Goal: Communication & Community: Answer question/provide support

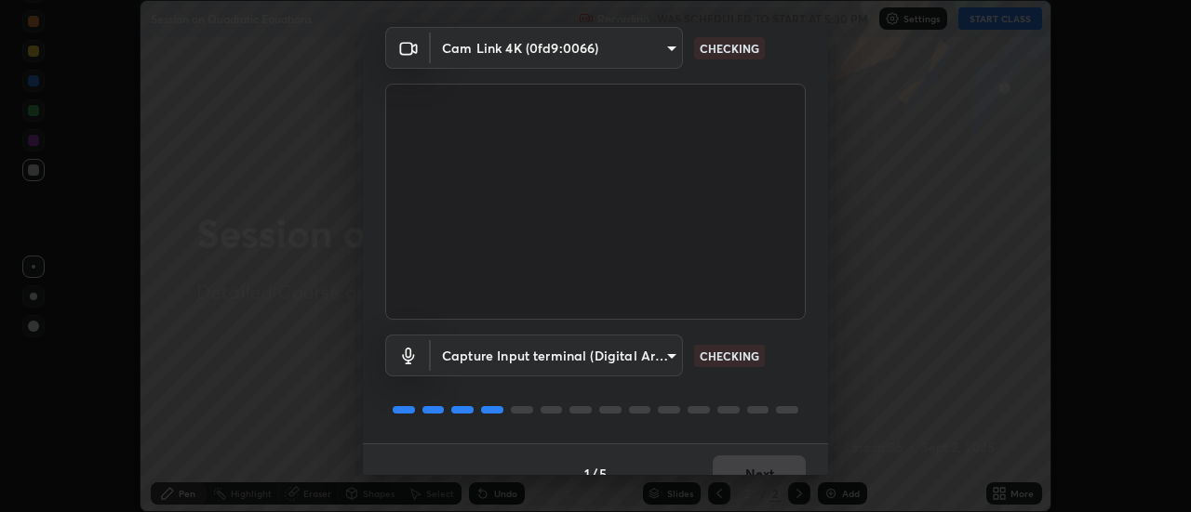
scroll to position [98, 0]
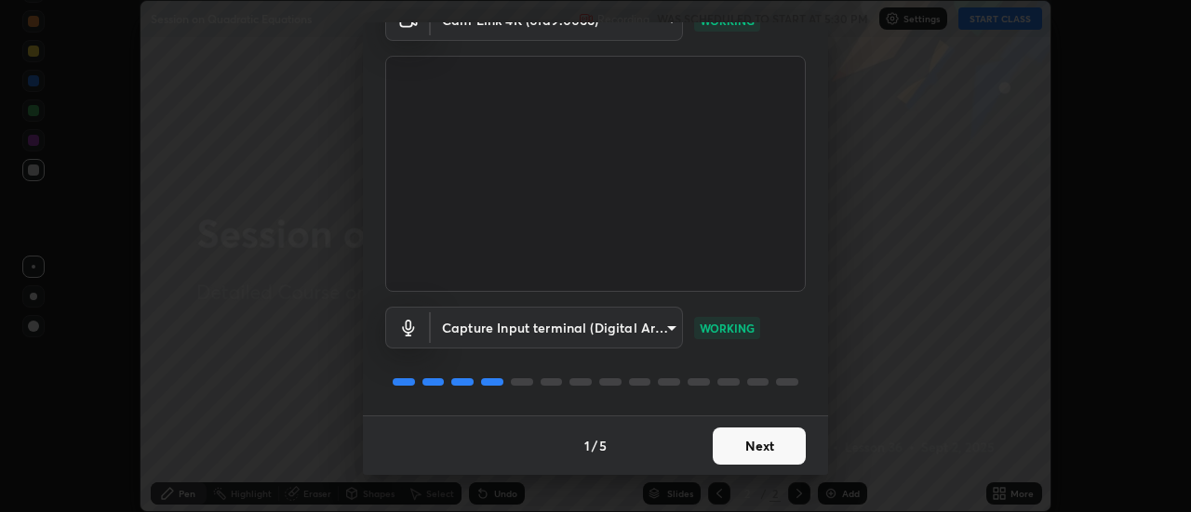
click at [720, 447] on button "Next" at bounding box center [758, 446] width 93 height 37
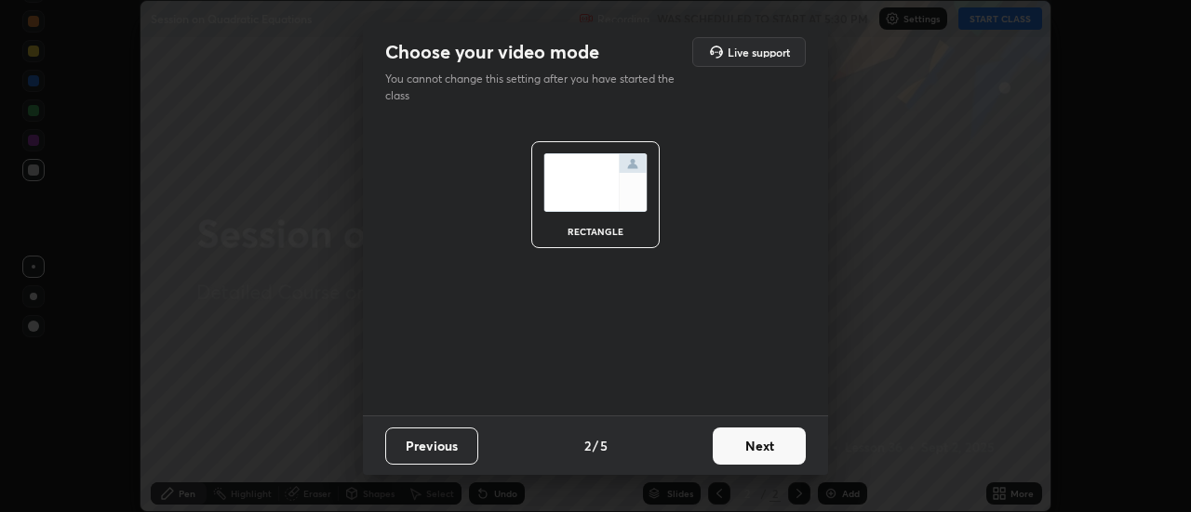
scroll to position [0, 0]
click at [725, 445] on button "Next" at bounding box center [758, 446] width 93 height 37
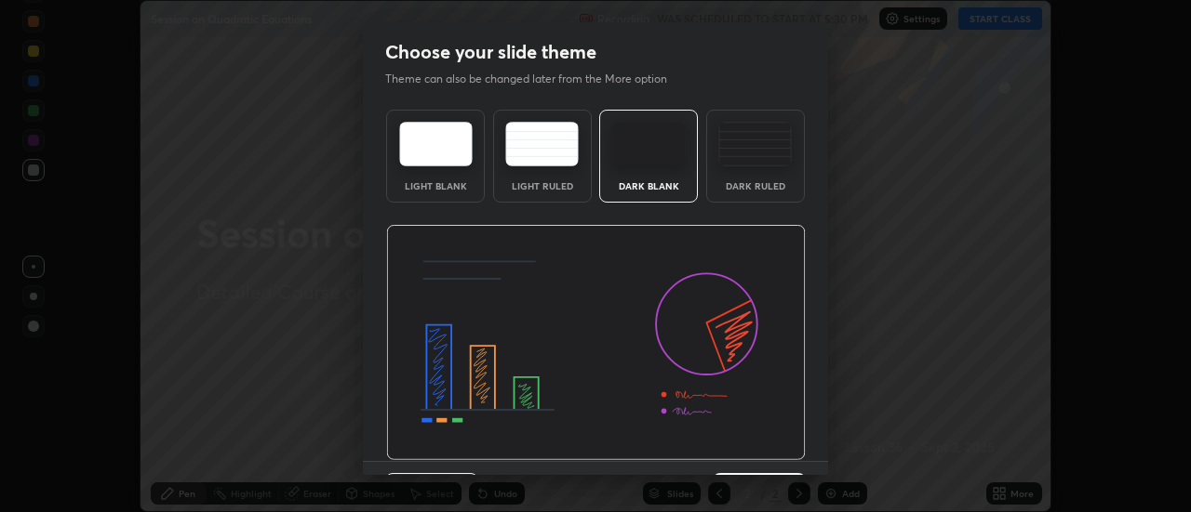
scroll to position [46, 0]
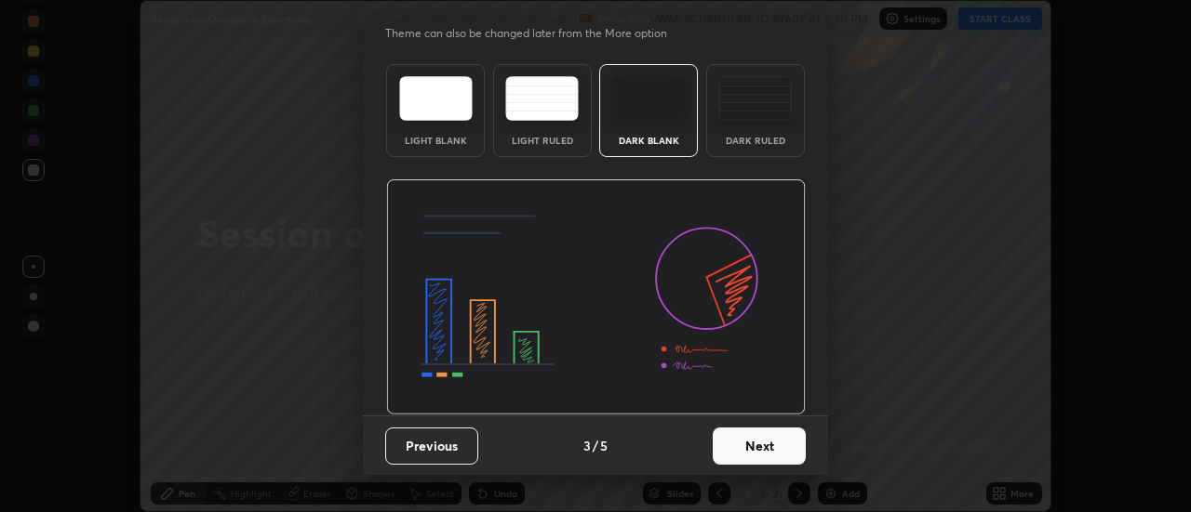
click at [741, 454] on button "Next" at bounding box center [758, 446] width 93 height 37
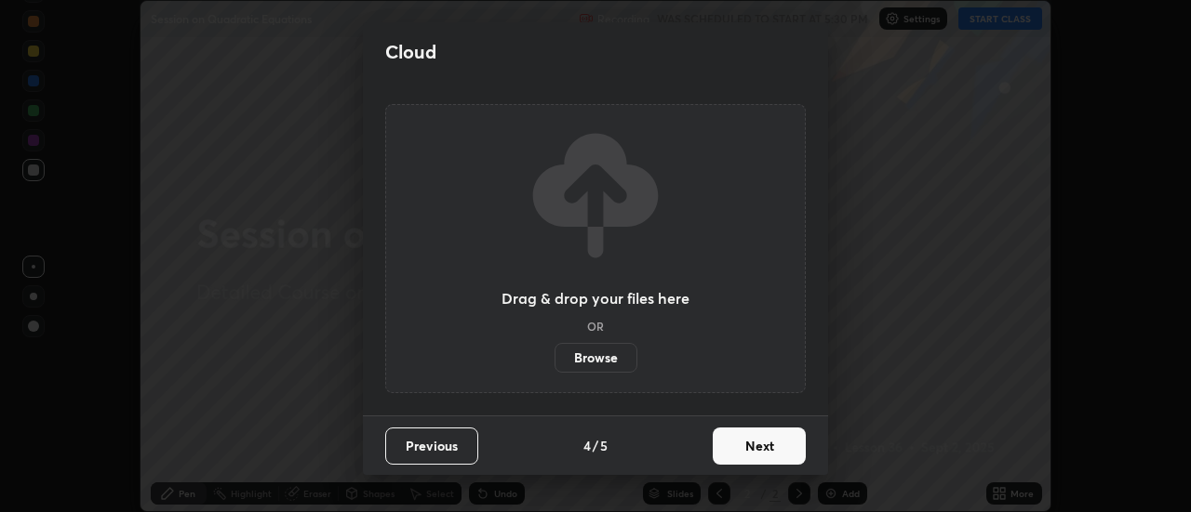
scroll to position [0, 0]
click at [740, 446] on button "Next" at bounding box center [758, 446] width 93 height 37
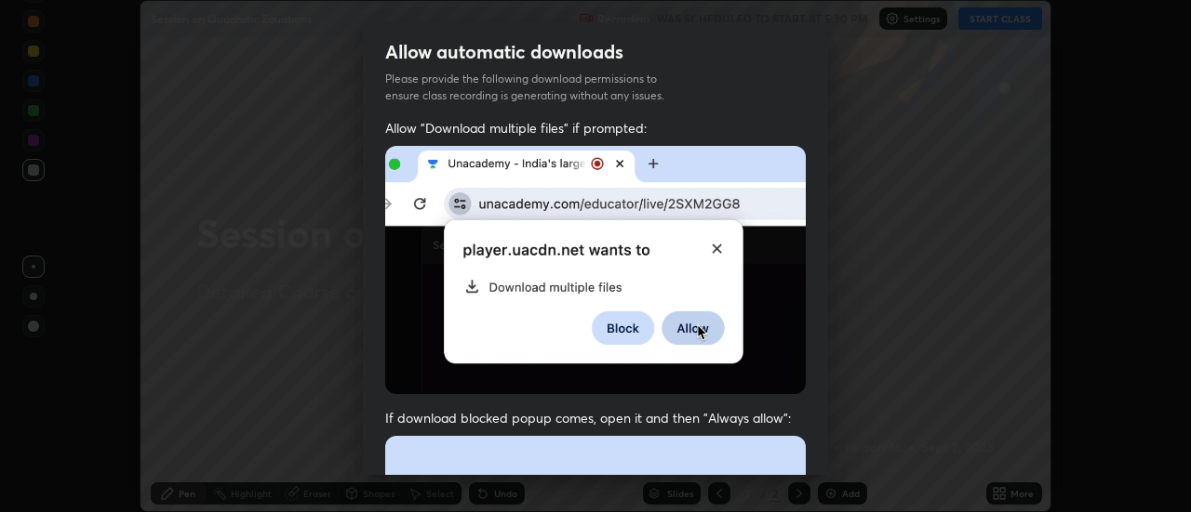
click at [395, 302] on img at bounding box center [595, 270] width 420 height 248
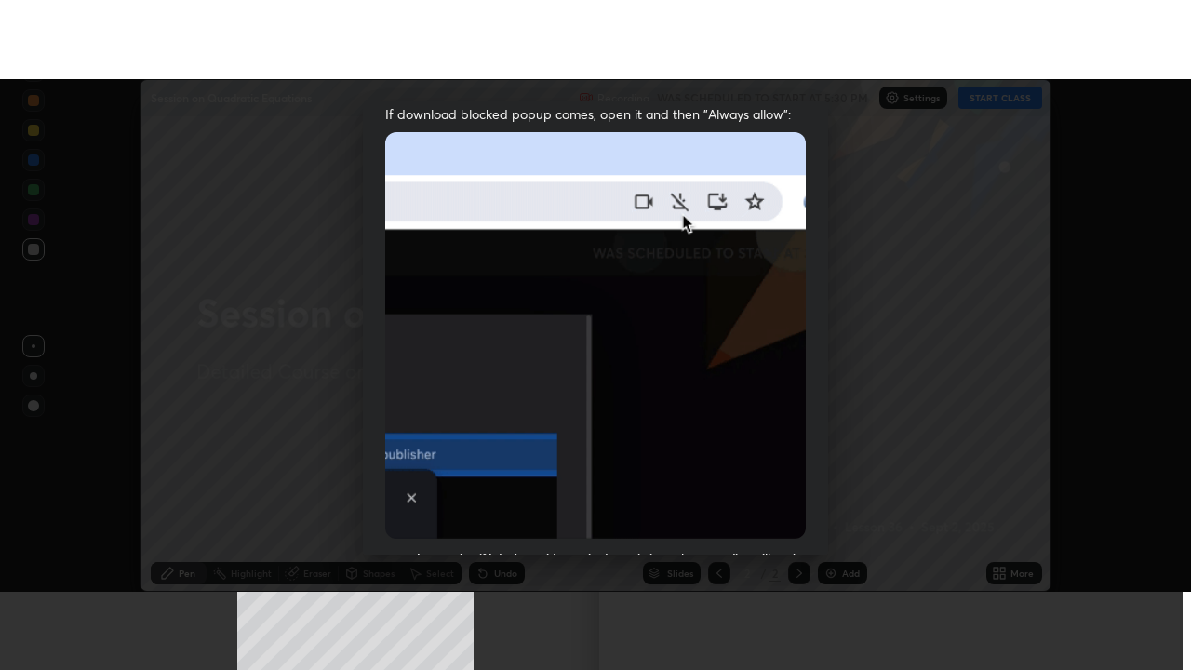
scroll to position [477, 0]
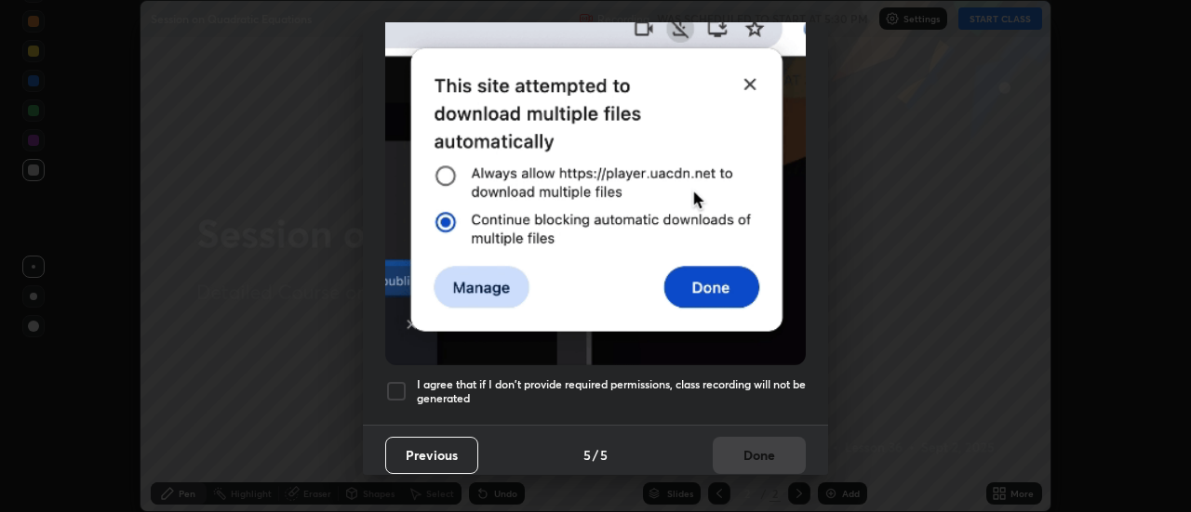
click at [397, 380] on div at bounding box center [396, 391] width 22 height 22
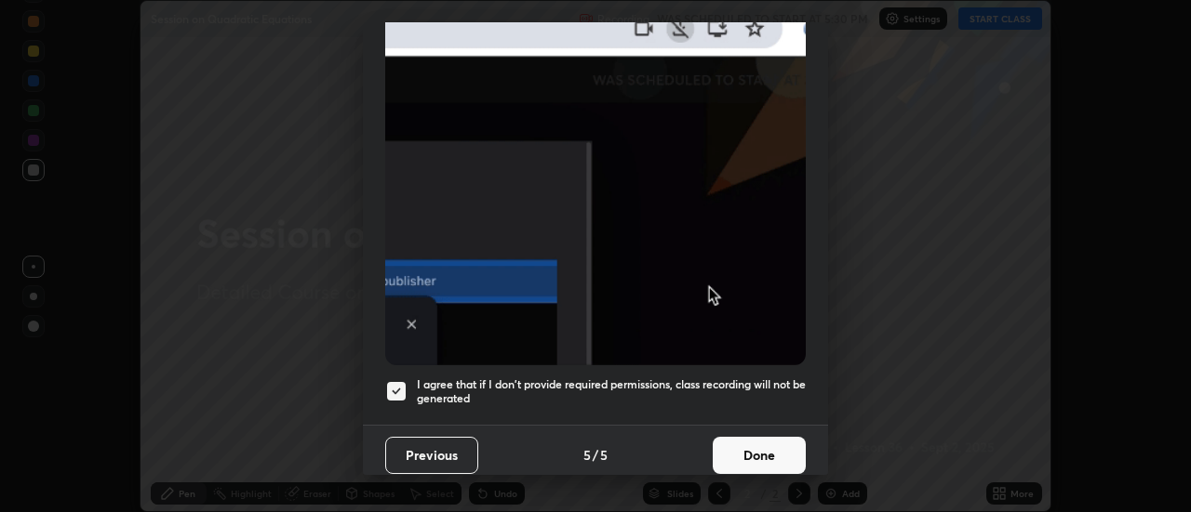
click at [725, 451] on button "Done" at bounding box center [758, 455] width 93 height 37
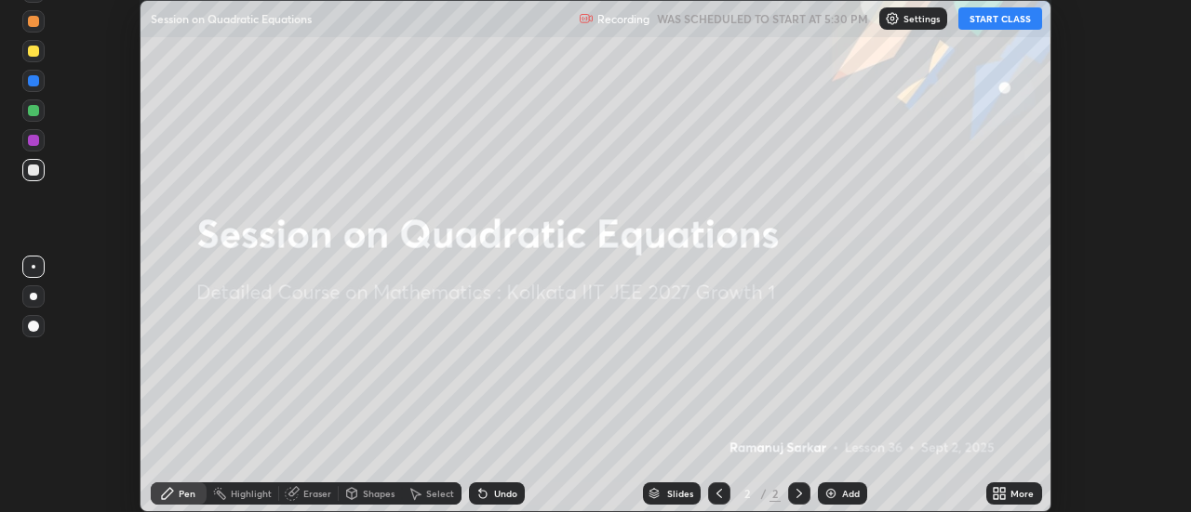
click at [1012, 494] on div "More" at bounding box center [1021, 493] width 23 height 9
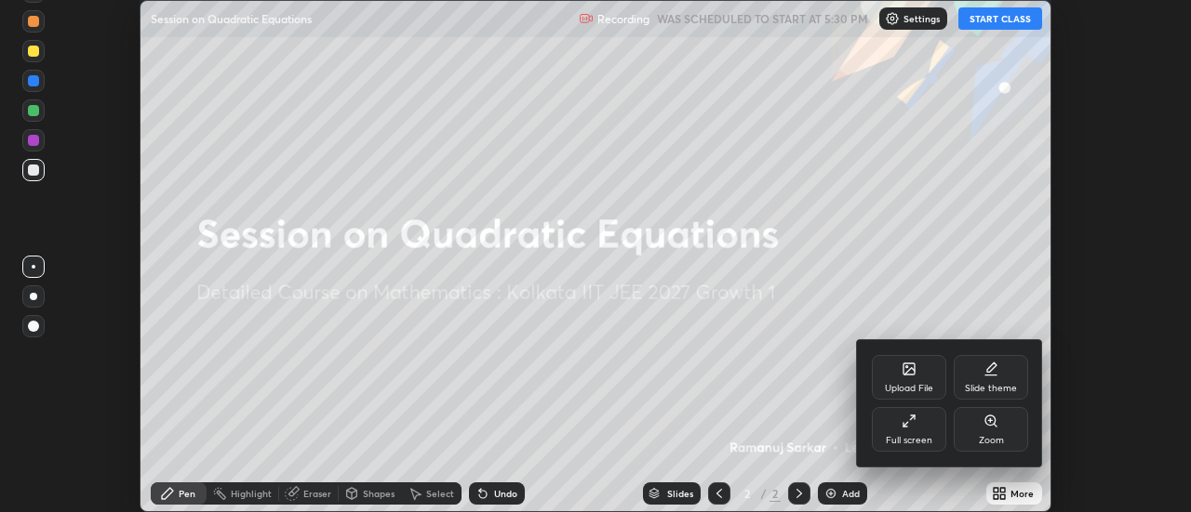
click at [912, 430] on div "Full screen" at bounding box center [909, 429] width 74 height 45
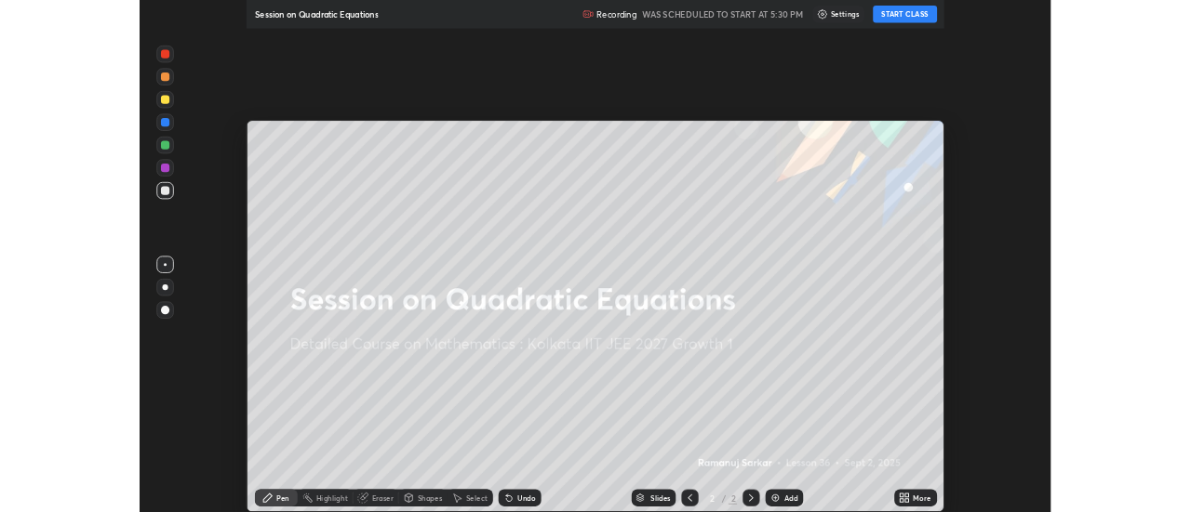
scroll to position [670, 1191]
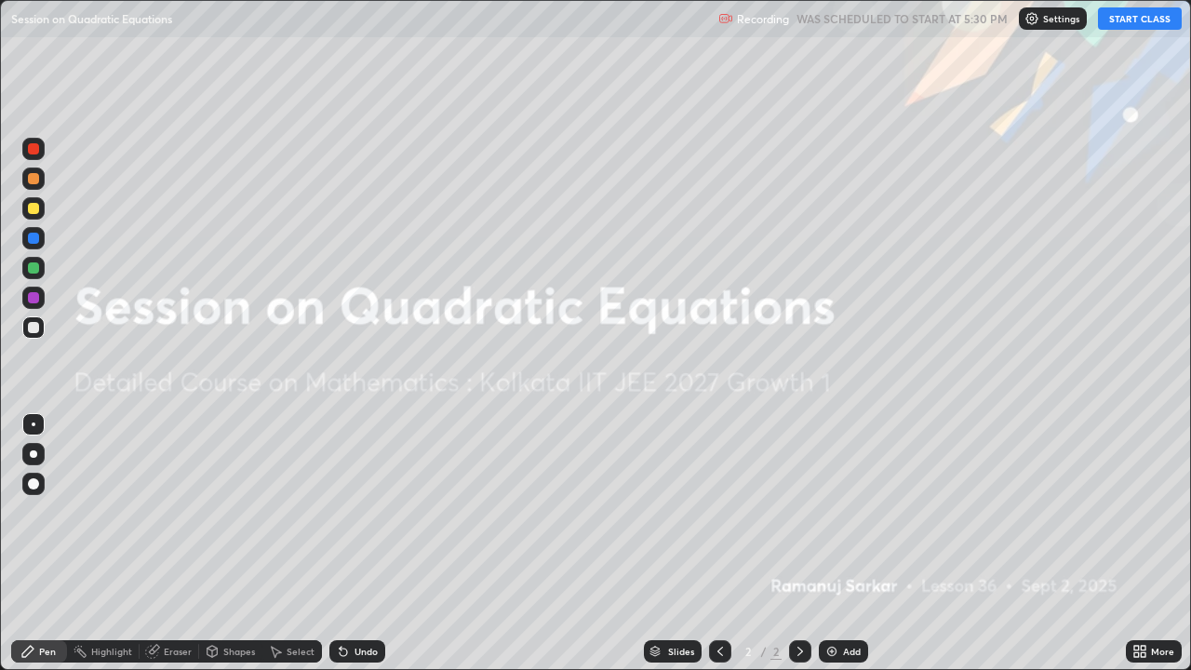
click at [1118, 20] on button "START CLASS" at bounding box center [1140, 18] width 84 height 22
click at [845, 512] on div "Add" at bounding box center [852, 650] width 18 height 9
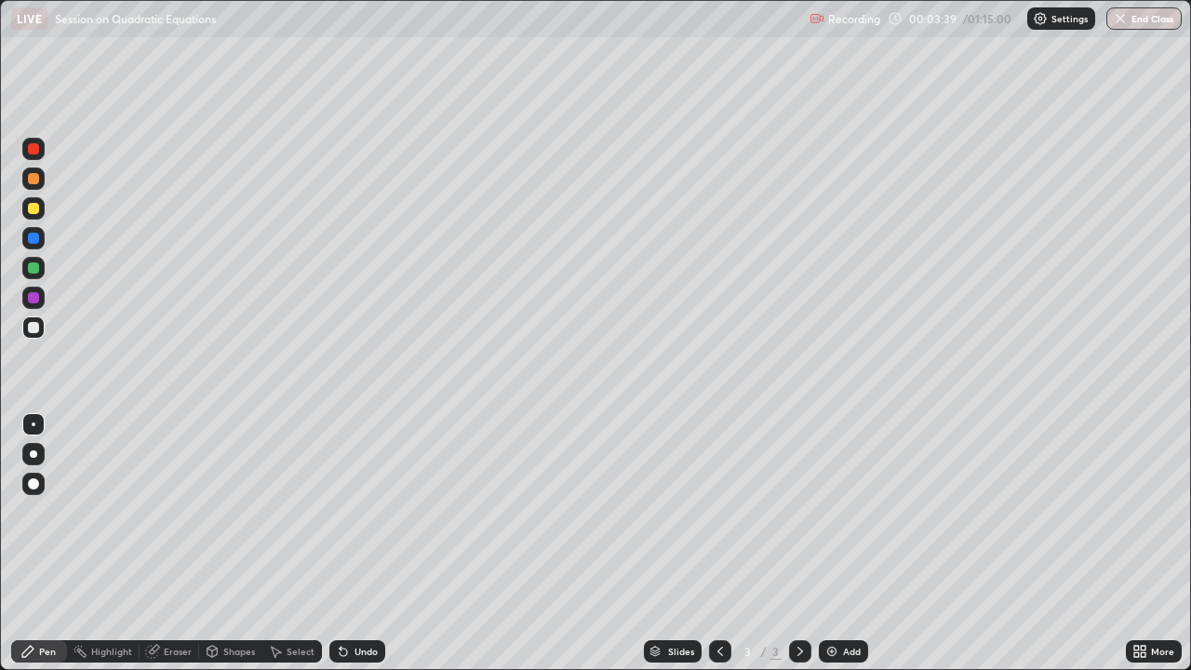
click at [839, 512] on div "Add" at bounding box center [843, 651] width 49 height 22
click at [351, 512] on div "Undo" at bounding box center [357, 651] width 56 height 22
click at [343, 512] on icon at bounding box center [343, 651] width 15 height 15
click at [342, 512] on div "Undo" at bounding box center [357, 651] width 56 height 22
click at [336, 512] on div "Undo" at bounding box center [357, 651] width 56 height 22
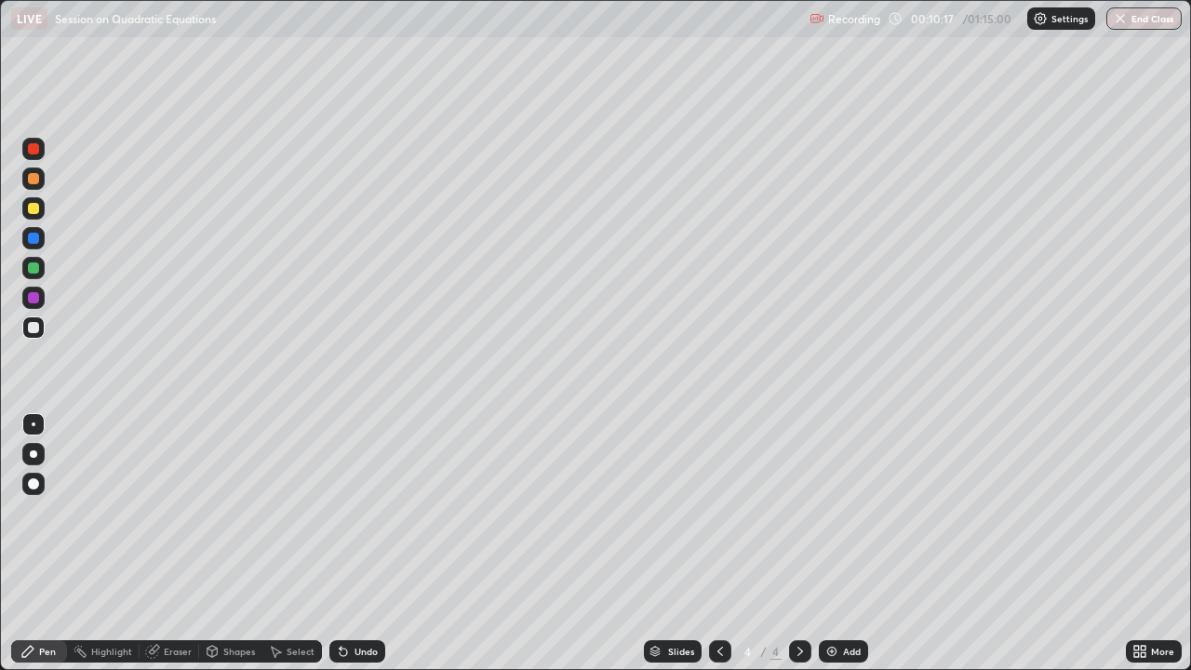
click at [1046, 512] on div "Slides 4 / 4 Add" at bounding box center [755, 650] width 740 height 37
click at [1065, 512] on div "Slides 4 / 4 Add" at bounding box center [755, 650] width 740 height 37
click at [835, 512] on img at bounding box center [831, 651] width 15 height 15
click at [362, 512] on div "Undo" at bounding box center [365, 650] width 23 height 9
click at [364, 512] on div "Undo" at bounding box center [365, 650] width 23 height 9
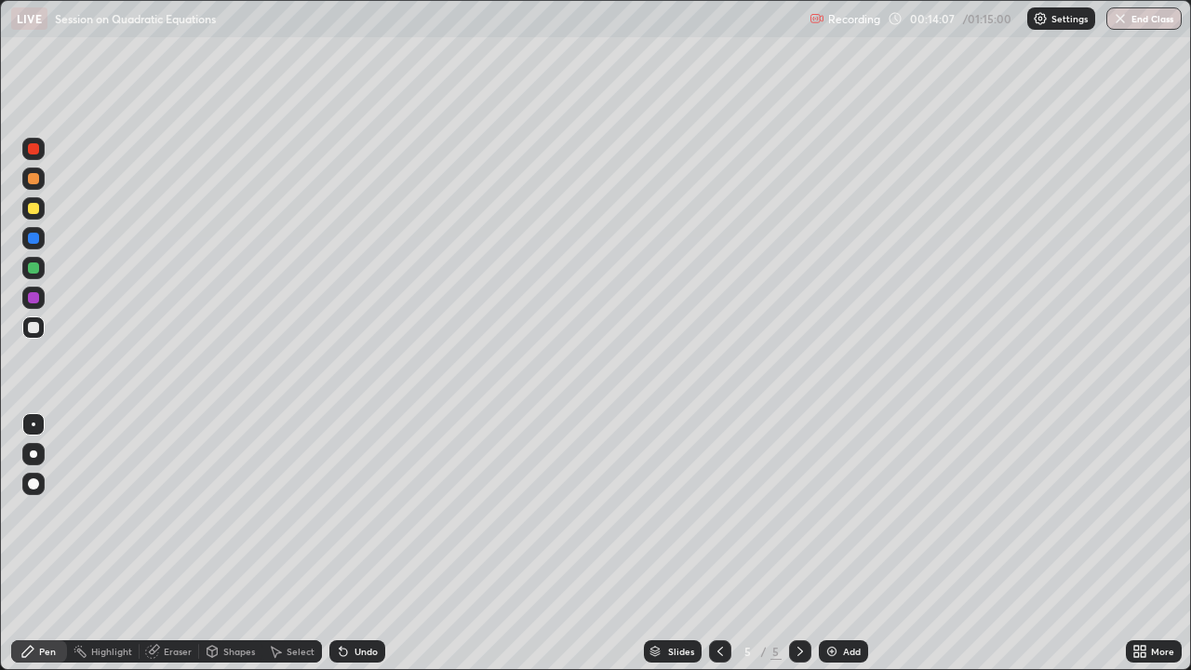
click at [355, 512] on div "Undo" at bounding box center [365, 650] width 23 height 9
click at [350, 512] on div "Undo" at bounding box center [357, 651] width 56 height 22
click at [349, 512] on div "Undo" at bounding box center [357, 651] width 56 height 22
click at [174, 512] on div "Eraser" at bounding box center [170, 651] width 60 height 22
click at [177, 512] on div "Eraser" at bounding box center [170, 651] width 60 height 22
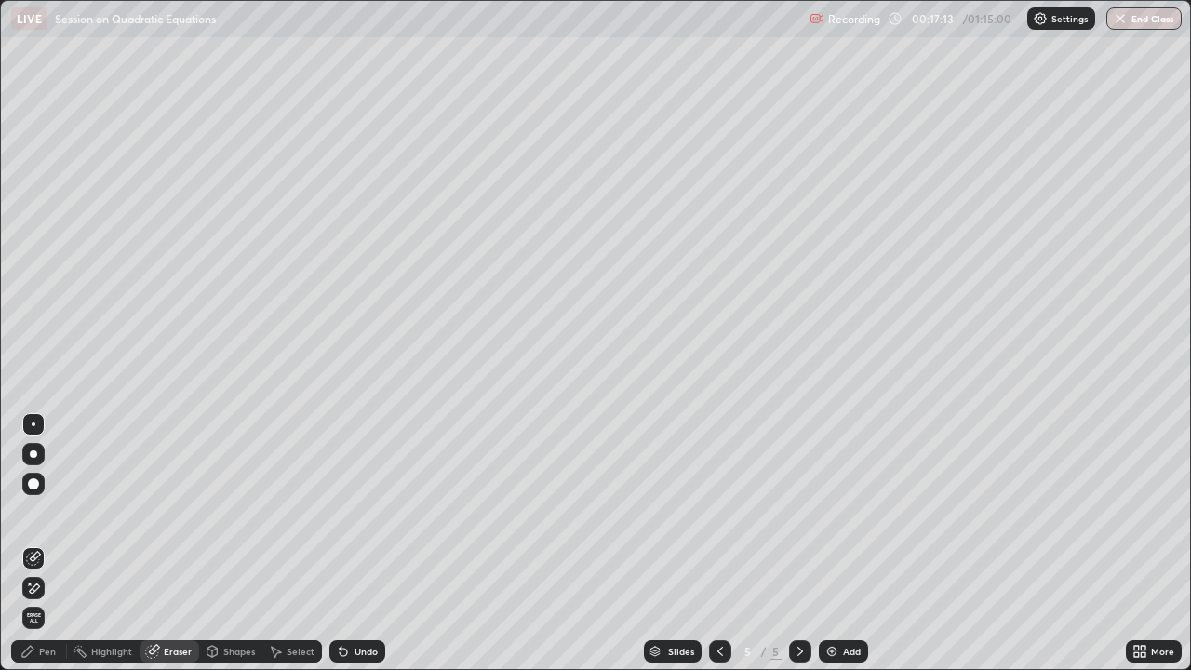
click at [354, 512] on div "Undo" at bounding box center [365, 650] width 23 height 9
click at [175, 512] on div "Eraser" at bounding box center [178, 650] width 28 height 9
click at [184, 512] on div "Eraser" at bounding box center [170, 651] width 60 height 22
click at [357, 512] on div "Undo" at bounding box center [357, 651] width 56 height 22
click at [193, 512] on div "Eraser" at bounding box center [170, 651] width 60 height 22
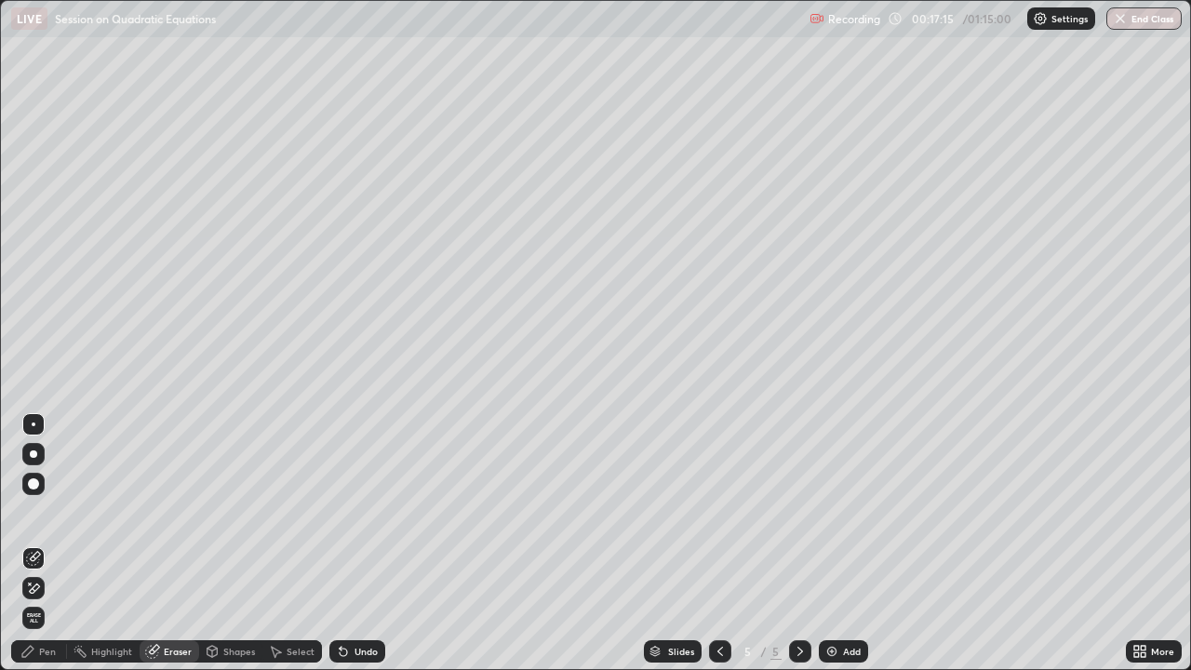
click at [144, 512] on div "Eraser" at bounding box center [170, 651] width 60 height 22
click at [176, 512] on div "Eraser" at bounding box center [178, 650] width 28 height 9
click at [206, 512] on icon at bounding box center [212, 651] width 15 height 15
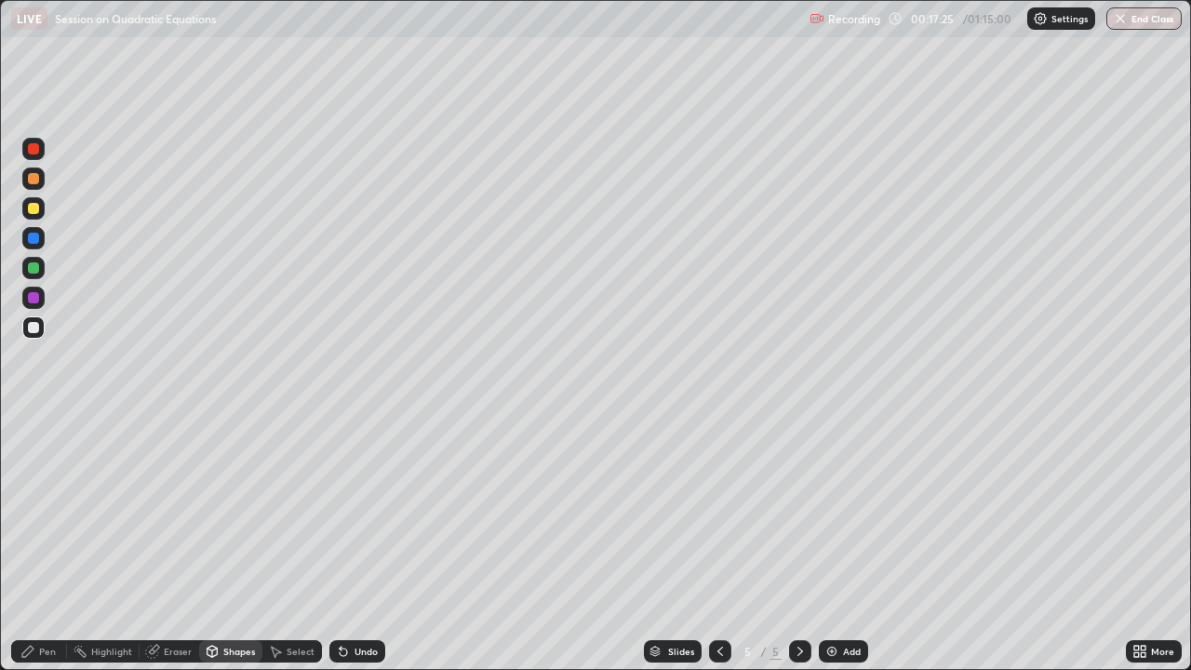
click at [352, 512] on div "Undo" at bounding box center [357, 651] width 56 height 22
click at [344, 512] on icon at bounding box center [343, 651] width 15 height 15
click at [342, 512] on icon at bounding box center [342, 651] width 7 height 7
click at [50, 512] on div "Pen" at bounding box center [47, 650] width 17 height 9
click at [346, 512] on icon at bounding box center [343, 651] width 15 height 15
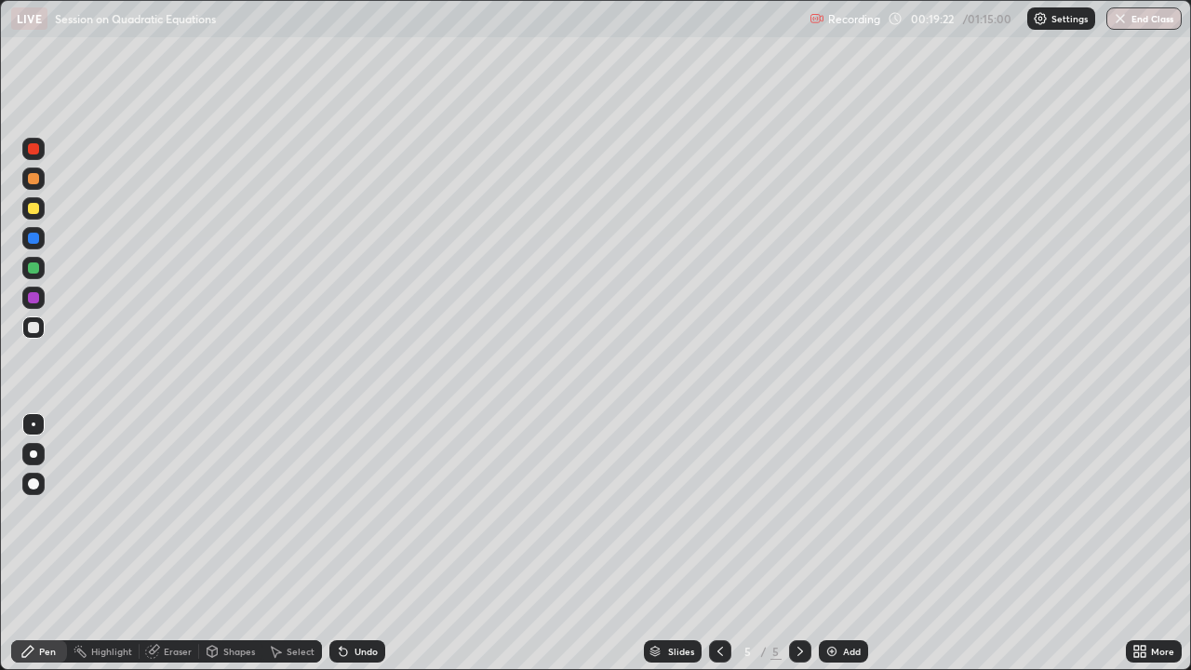
click at [718, 512] on icon at bounding box center [719, 651] width 15 height 15
click at [798, 512] on icon at bounding box center [799, 651] width 15 height 15
click at [843, 512] on div "Add" at bounding box center [852, 650] width 18 height 9
click at [347, 512] on icon at bounding box center [343, 651] width 15 height 15
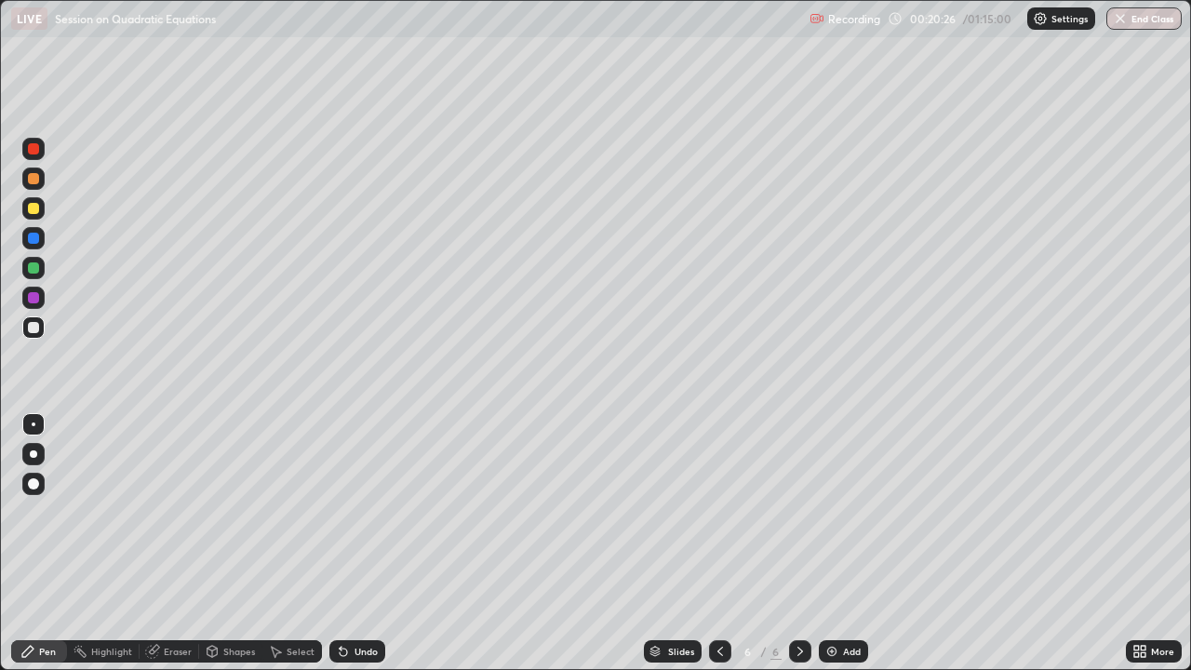
click at [160, 512] on div "Eraser" at bounding box center [170, 651] width 60 height 22
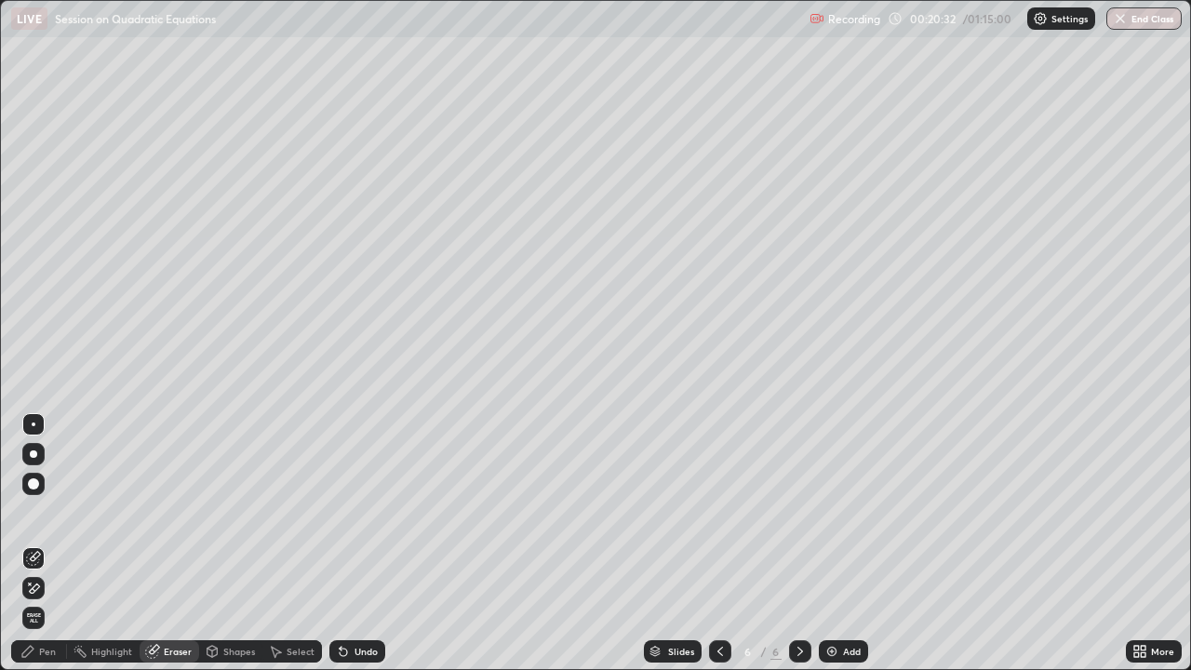
click at [39, 512] on div "Pen" at bounding box center [47, 650] width 17 height 9
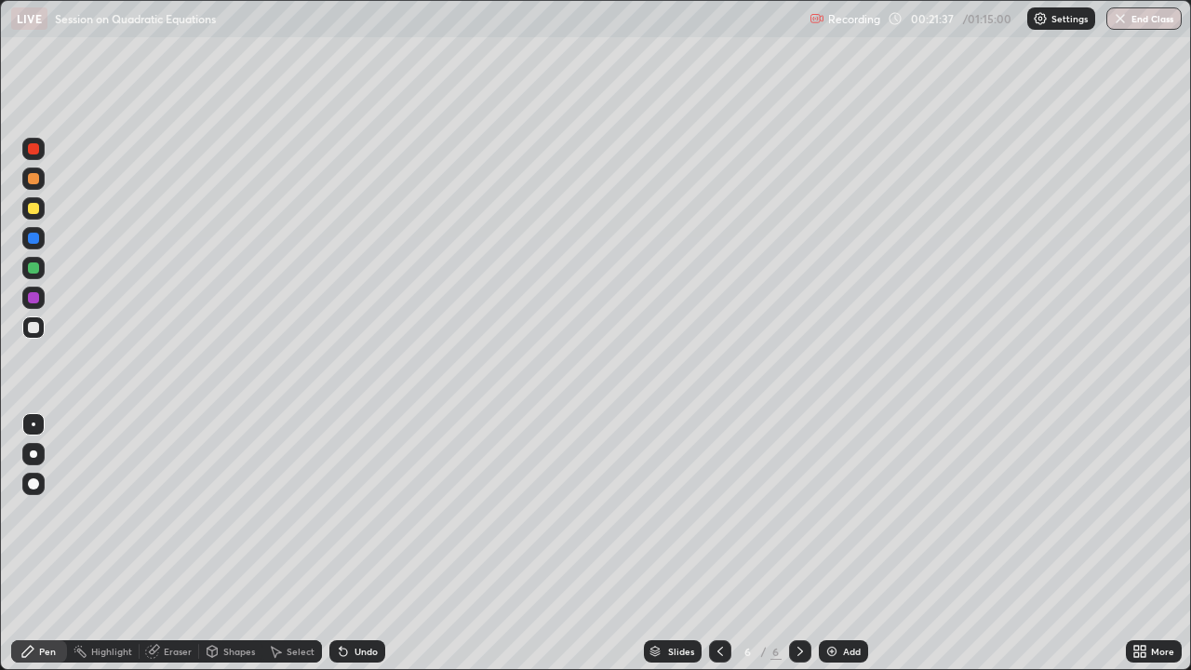
click at [358, 512] on div "Undo" at bounding box center [357, 651] width 56 height 22
click at [364, 512] on div "Undo" at bounding box center [365, 650] width 23 height 9
click at [349, 512] on div "Undo" at bounding box center [357, 651] width 56 height 22
click at [340, 512] on icon at bounding box center [342, 651] width 7 height 7
click at [843, 512] on div "Add" at bounding box center [852, 650] width 18 height 9
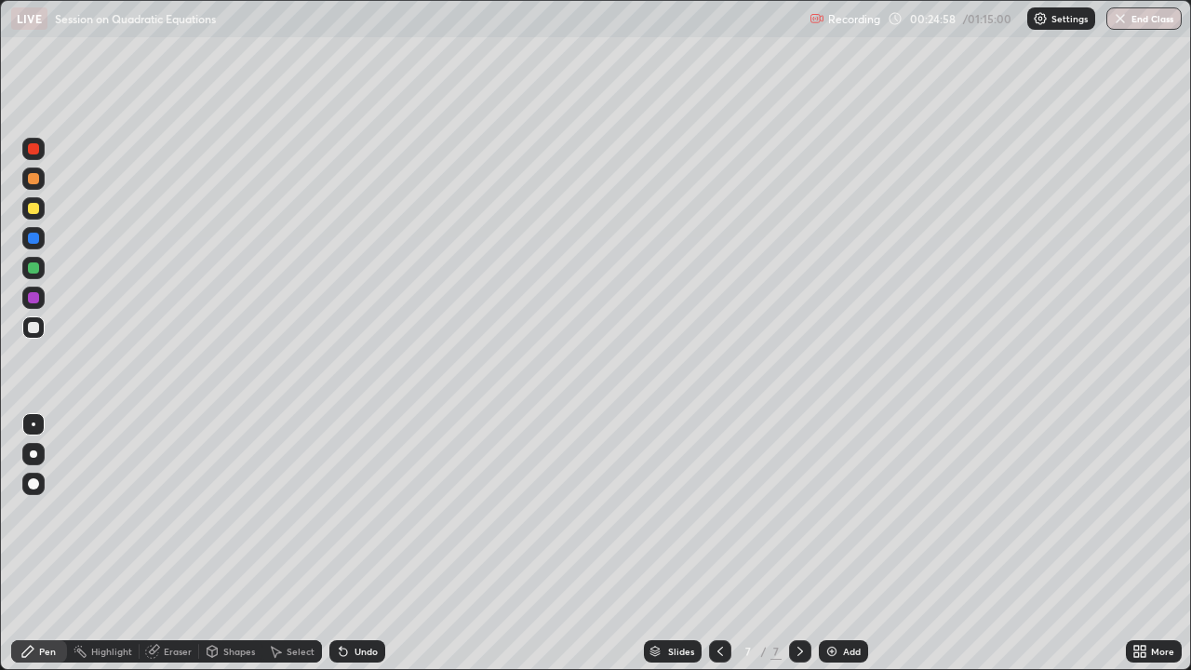
click at [718, 512] on icon at bounding box center [719, 651] width 15 height 15
click at [717, 512] on icon at bounding box center [720, 650] width 6 height 9
click at [718, 512] on icon at bounding box center [719, 651] width 15 height 15
click at [710, 512] on div at bounding box center [720, 651] width 22 height 22
click at [715, 512] on icon at bounding box center [719, 651] width 15 height 15
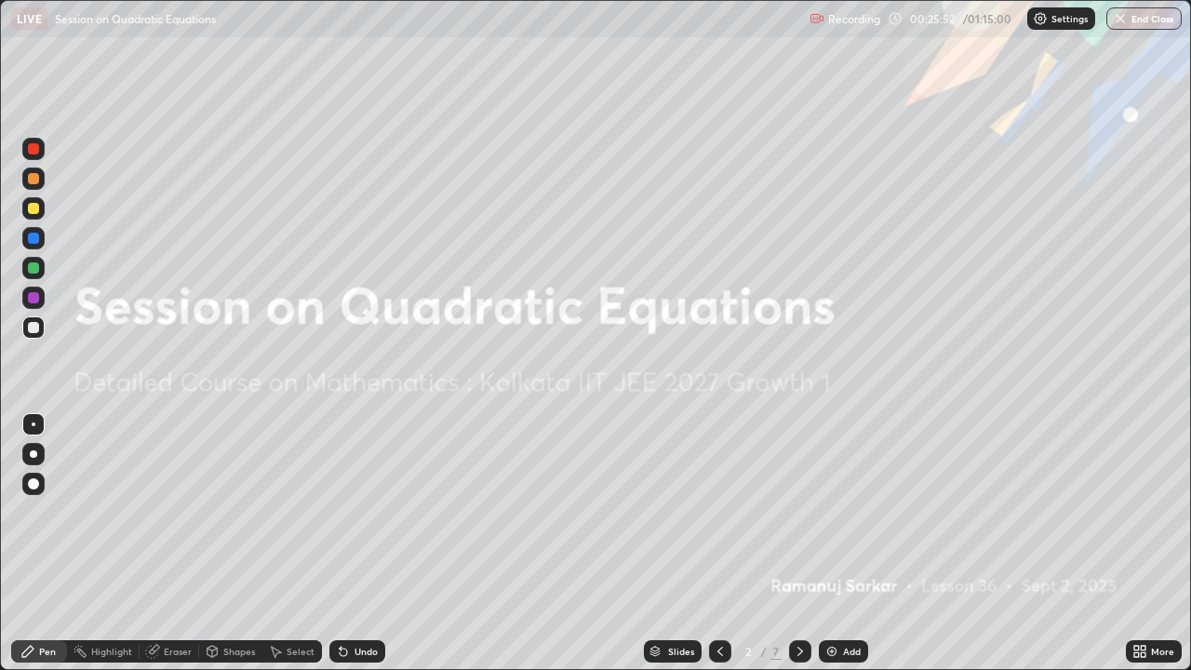
click at [798, 512] on icon at bounding box center [799, 651] width 15 height 15
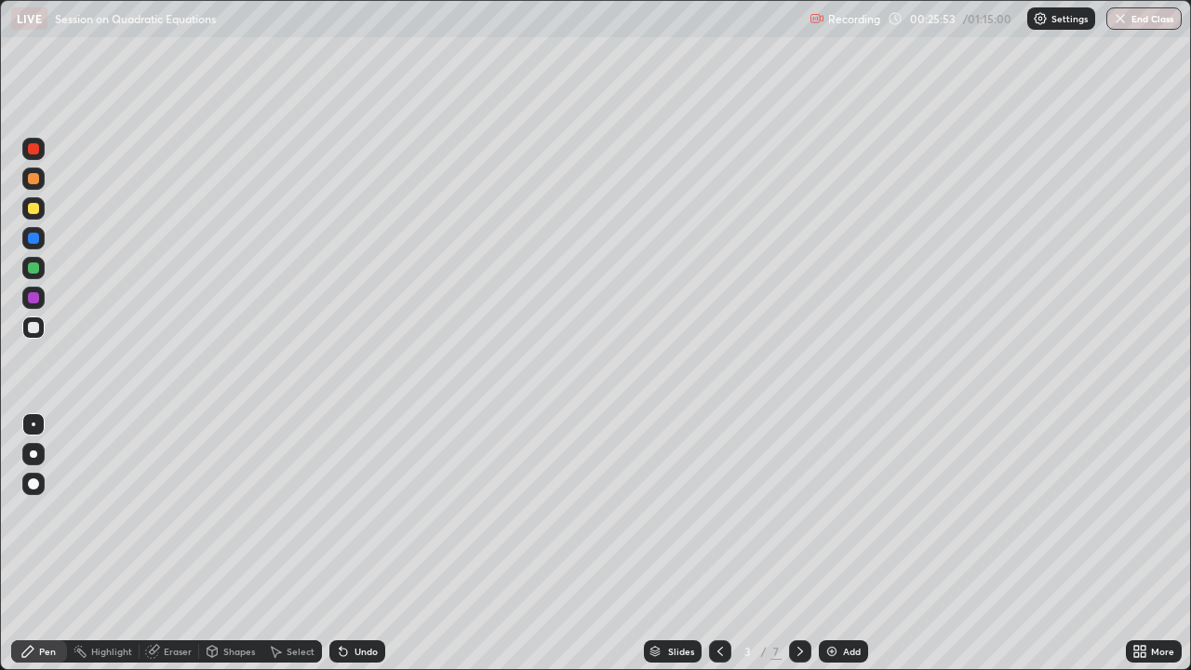
click at [795, 512] on icon at bounding box center [799, 651] width 15 height 15
click at [789, 512] on div at bounding box center [800, 651] width 22 height 22
click at [798, 512] on icon at bounding box center [799, 651] width 15 height 15
click at [795, 512] on icon at bounding box center [799, 651] width 15 height 15
click at [367, 512] on div "Undo" at bounding box center [365, 650] width 23 height 9
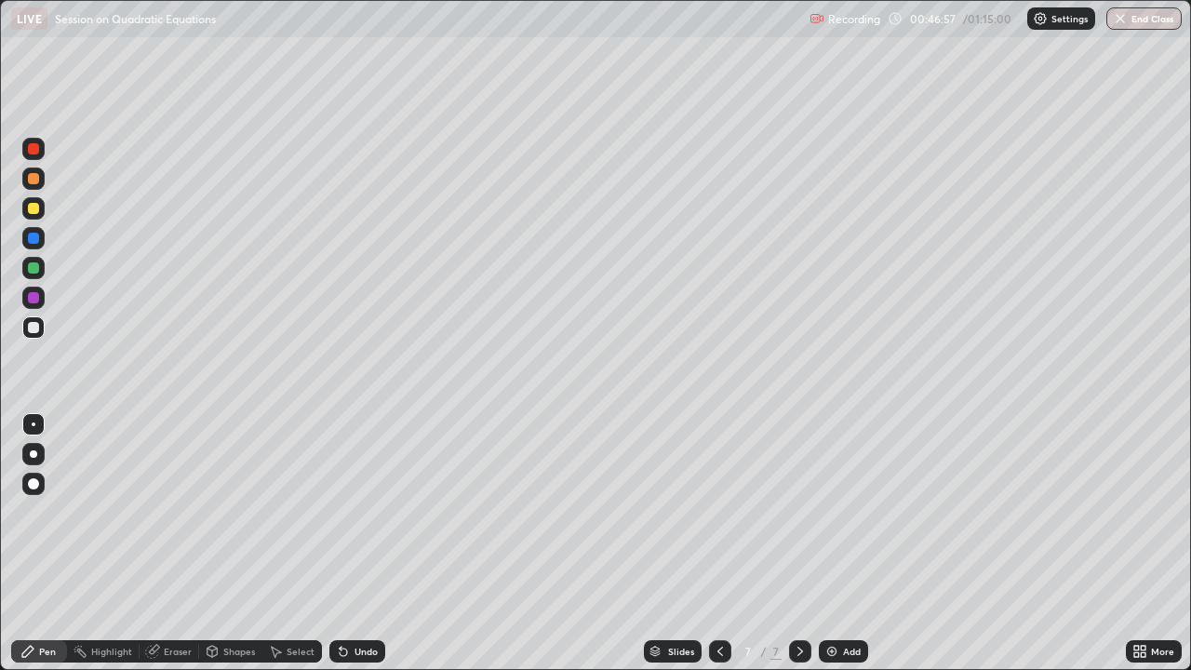
click at [366, 512] on div "Undo" at bounding box center [357, 651] width 56 height 22
click at [361, 512] on div "Undo" at bounding box center [365, 650] width 23 height 9
click at [359, 512] on div "Undo" at bounding box center [365, 650] width 23 height 9
click at [838, 512] on div "Add" at bounding box center [843, 651] width 49 height 22
click at [34, 458] on div at bounding box center [33, 454] width 22 height 22
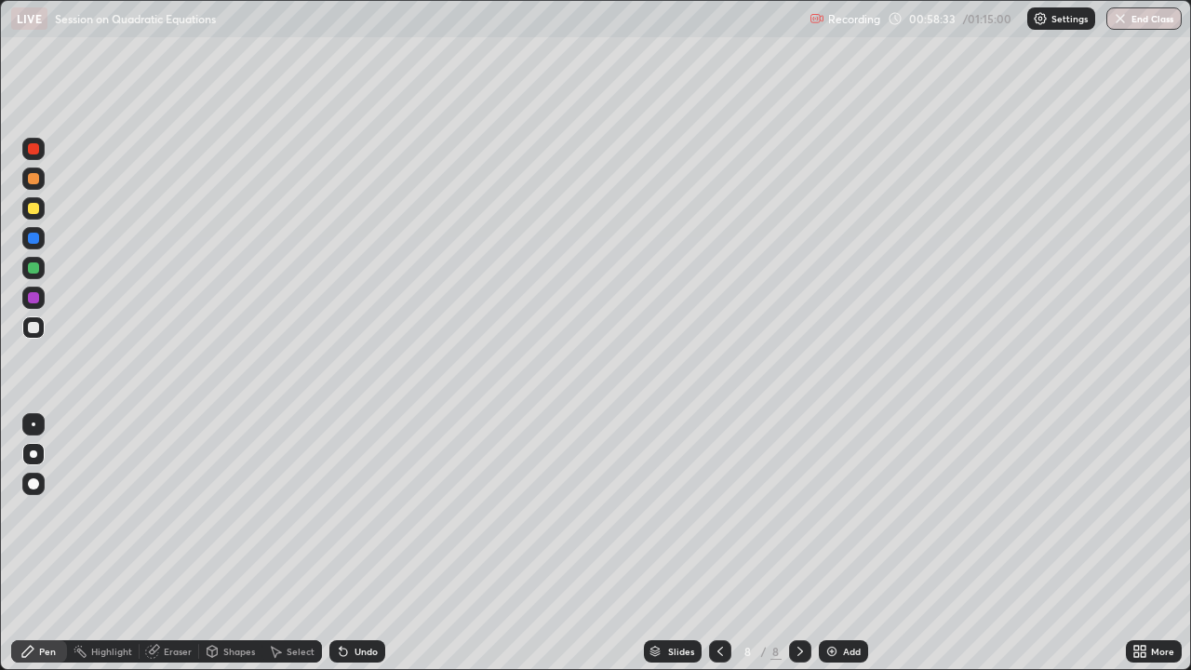
click at [361, 512] on div "Undo" at bounding box center [365, 650] width 23 height 9
click at [33, 270] on div at bounding box center [33, 267] width 11 height 11
click at [37, 259] on div at bounding box center [33, 268] width 22 height 22
click at [359, 512] on div "Undo" at bounding box center [357, 651] width 56 height 22
click at [836, 512] on img at bounding box center [831, 651] width 15 height 15
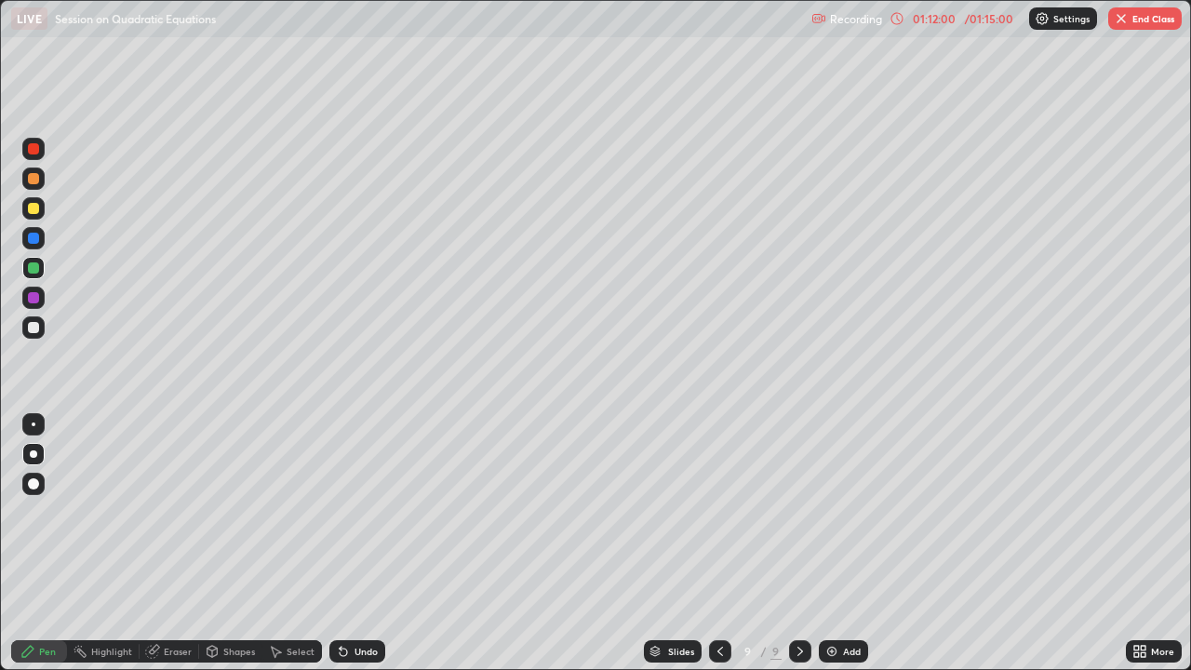
click at [32, 326] on div at bounding box center [33, 327] width 11 height 11
click at [31, 453] on div at bounding box center [33, 453] width 7 height 7
click at [33, 271] on div at bounding box center [33, 267] width 11 height 11
click at [1106, 23] on div "Recording 01:14:53 / 01:15:00 Settings End Class" at bounding box center [996, 19] width 370 height 36
click at [1121, 13] on img "button" at bounding box center [1120, 18] width 15 height 15
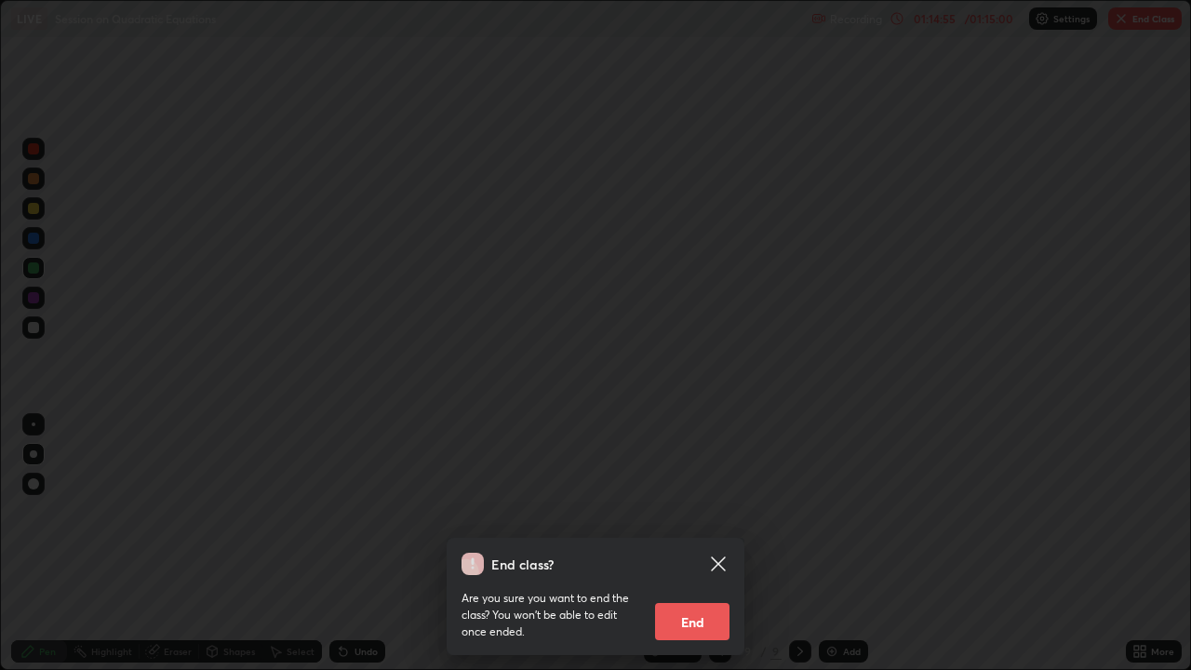
click at [707, 512] on button "End" at bounding box center [692, 621] width 74 height 37
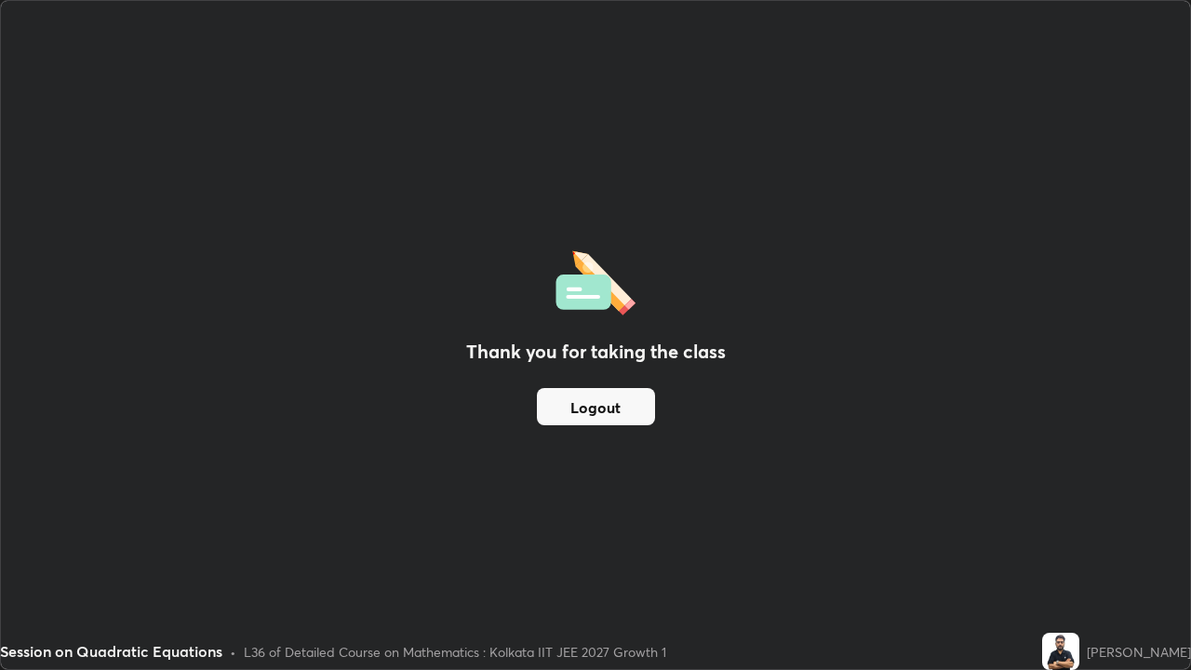
click at [595, 408] on button "Logout" at bounding box center [596, 406] width 118 height 37
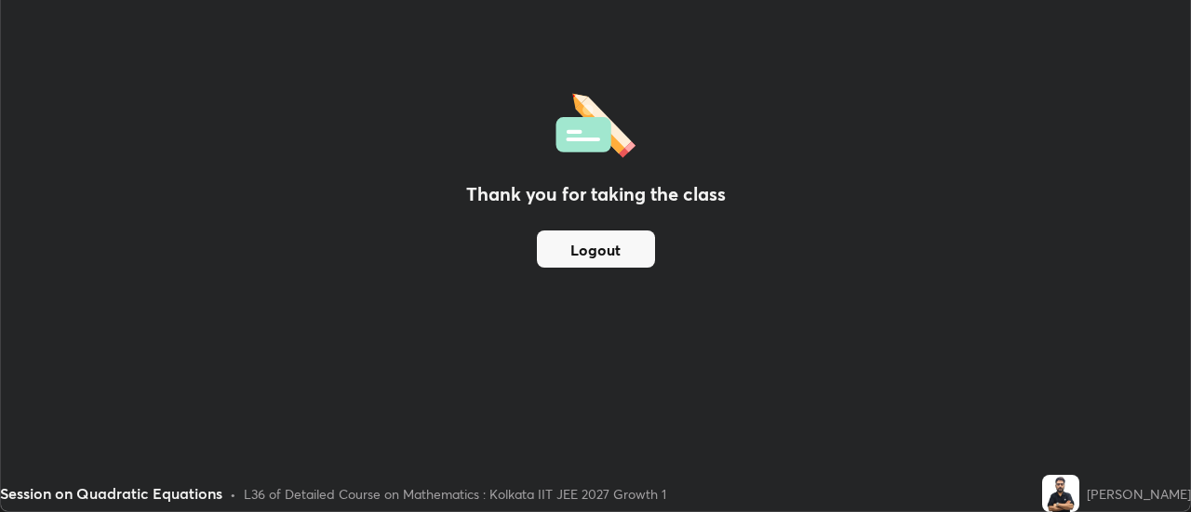
scroll to position [92500, 91822]
